Goal: Task Accomplishment & Management: Manage account settings

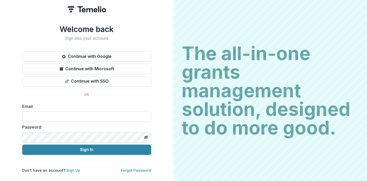
click at [46, 115] on input at bounding box center [86, 117] width 129 height 10
click at [81, 113] on input "**********" at bounding box center [86, 117] width 129 height 10
type input "**********"
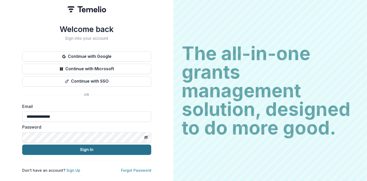
click at [93, 147] on button "Sign In" at bounding box center [86, 150] width 129 height 10
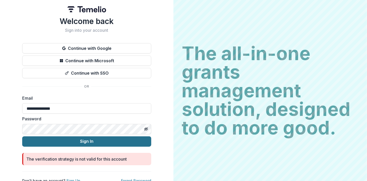
click at [90, 140] on button "Sign In" at bounding box center [86, 141] width 129 height 10
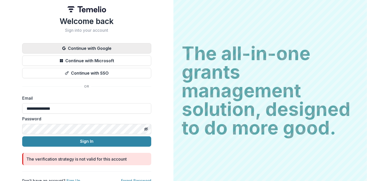
click at [108, 45] on button "Continue with Google" at bounding box center [86, 48] width 129 height 10
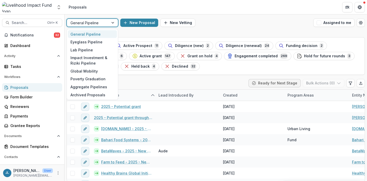
click at [113, 23] on div at bounding box center [113, 23] width 9 height 8
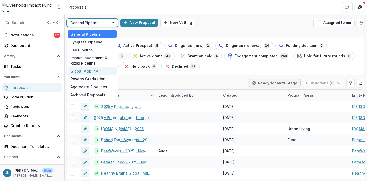
click at [80, 71] on div "Global Mobility" at bounding box center [92, 71] width 49 height 8
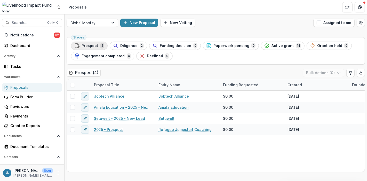
click at [86, 44] on span "Prospect" at bounding box center [90, 46] width 17 height 4
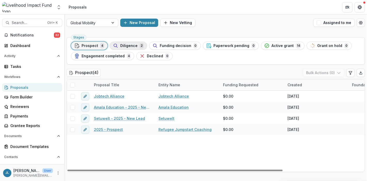
click at [128, 44] on span "Diligence" at bounding box center [128, 46] width 17 height 4
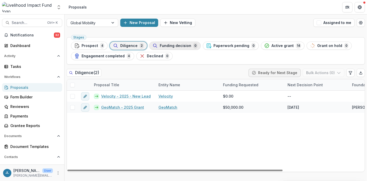
click at [177, 43] on div "Funding decision 0" at bounding box center [175, 46] width 45 height 6
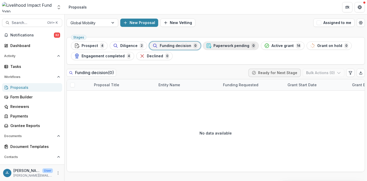
click at [229, 46] on span "Paperwork pending" at bounding box center [232, 46] width 36 height 4
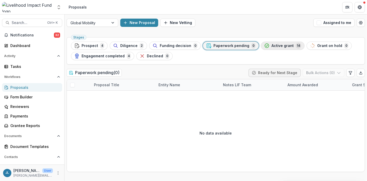
click at [275, 44] on span "Active grant" at bounding box center [283, 46] width 22 height 4
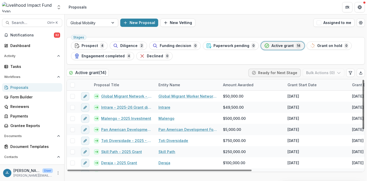
scroll to position [74, 0]
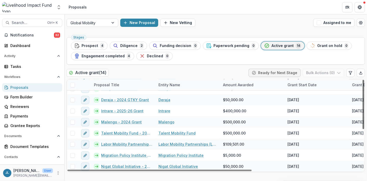
drag, startPoint x: 364, startPoint y: 99, endPoint x: 360, endPoint y: 177, distance: 77.3
click at [363, 129] on div at bounding box center [364, 104] width 2 height 49
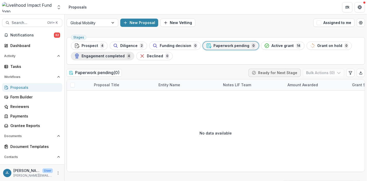
click at [110, 55] on span "Engagement completed" at bounding box center [103, 56] width 43 height 4
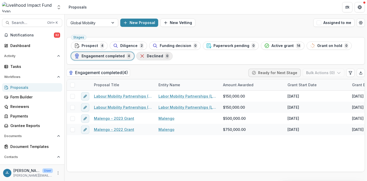
click at [158, 54] on span "Declined" at bounding box center [155, 56] width 16 height 4
